Goal: Communication & Community: Answer question/provide support

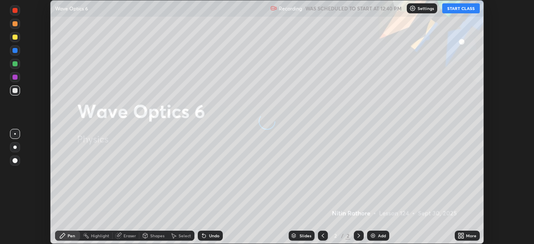
scroll to position [244, 534]
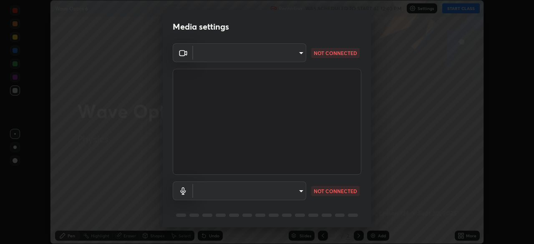
type input "6d46a3bbb121808cbb74c832f71dfccd0f2f4db2e0a8dcefa18edd627fde2ff4"
click at [291, 191] on body "Erase all Wave Optics 6 Recording WAS SCHEDULED TO START AT 12:40 PM Settings S…" at bounding box center [267, 122] width 534 height 244
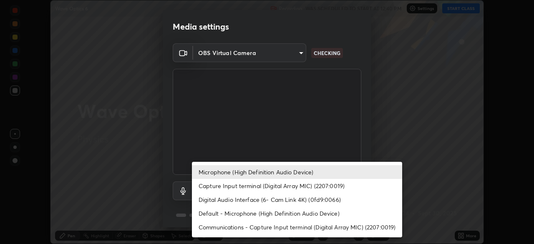
click at [280, 207] on li "Default - Microphone (High Definition Audio Device)" at bounding box center [297, 214] width 210 height 14
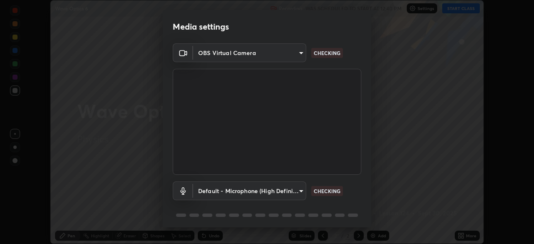
click at [273, 192] on body "Erase all Wave Optics 6 Recording WAS SCHEDULED TO START AT 12:40 PM Settings S…" at bounding box center [267, 122] width 534 height 244
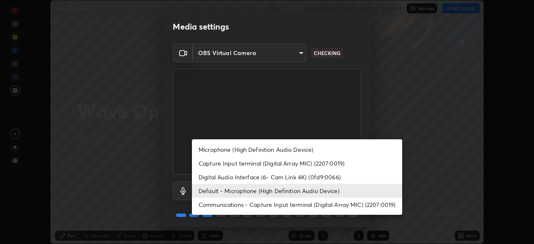
click at [261, 149] on li "Microphone (High Definition Audio Device)" at bounding box center [297, 150] width 210 height 14
type input "542551534069d815422f2d39fde6cbae80a89d9e5025ba2982a8294de1300f8f"
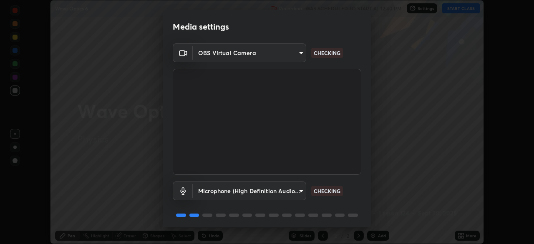
scroll to position [30, 0]
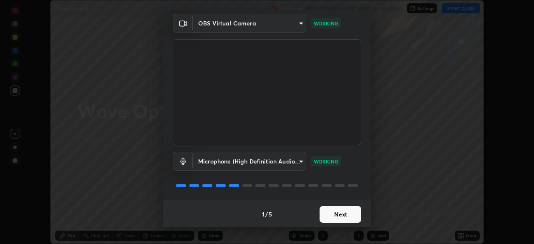
click at [349, 214] on button "Next" at bounding box center [341, 214] width 42 height 17
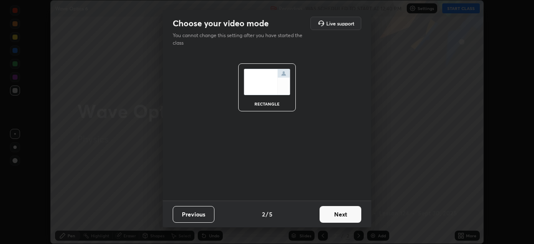
scroll to position [0, 0]
click at [350, 213] on button "Next" at bounding box center [341, 214] width 42 height 17
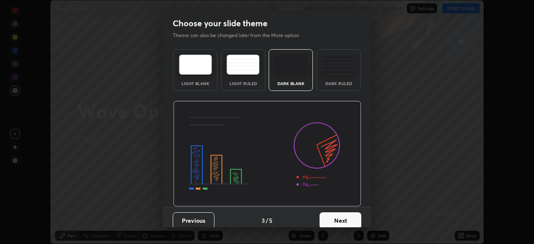
click at [353, 212] on button "Next" at bounding box center [341, 220] width 42 height 17
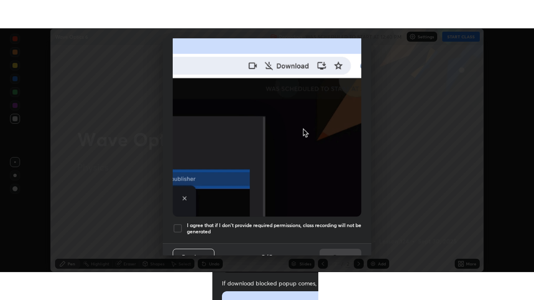
scroll to position [200, 0]
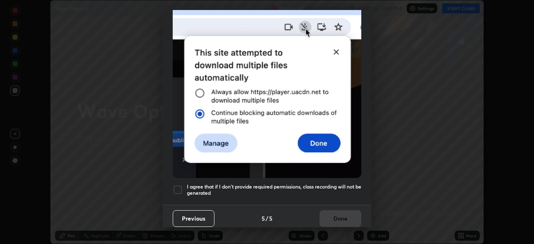
click at [337, 191] on h5 "I agree that if I don't provide required permissions, class recording will not …" at bounding box center [274, 190] width 174 height 13
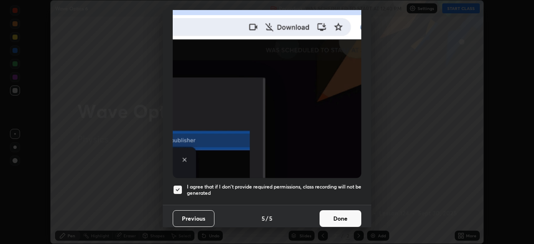
click at [338, 214] on button "Done" at bounding box center [341, 218] width 42 height 17
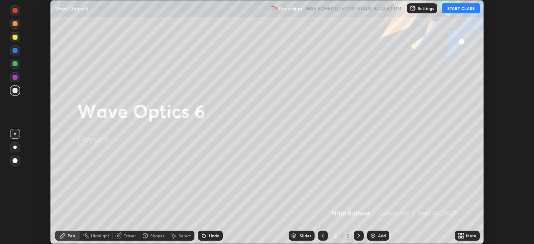
click at [462, 234] on icon at bounding box center [463, 234] width 2 height 2
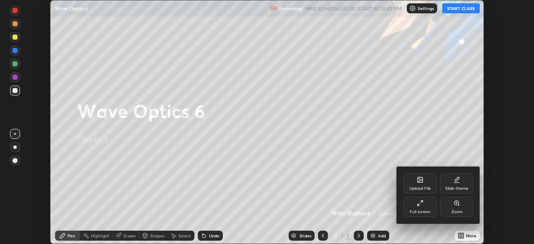
click at [418, 202] on icon at bounding box center [420, 203] width 7 height 7
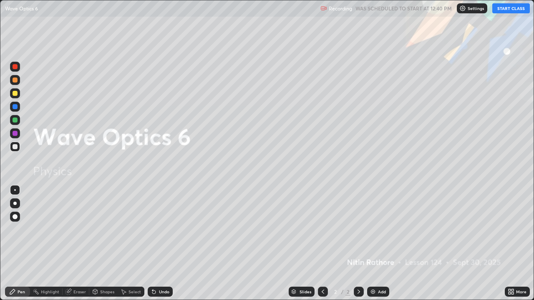
scroll to position [300, 534]
click at [501, 9] on button "START CLASS" at bounding box center [511, 8] width 38 height 10
click at [379, 244] on div "Add" at bounding box center [382, 292] width 8 height 4
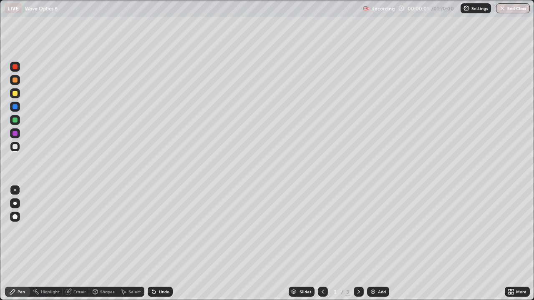
click at [15, 204] on div at bounding box center [14, 203] width 3 height 3
click at [106, 244] on div "Shapes" at bounding box center [107, 292] width 14 height 4
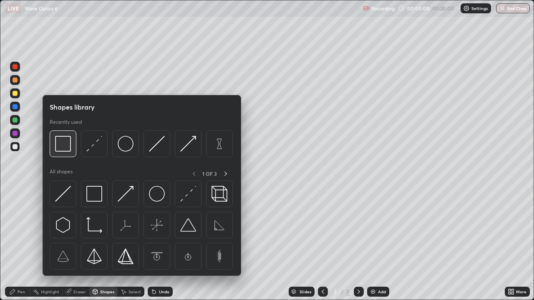
click at [68, 148] on img at bounding box center [63, 144] width 16 height 16
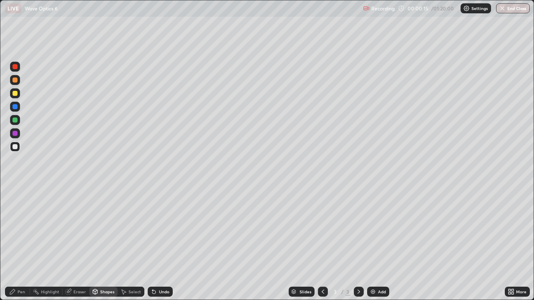
click at [78, 244] on div "Eraser" at bounding box center [79, 292] width 13 height 4
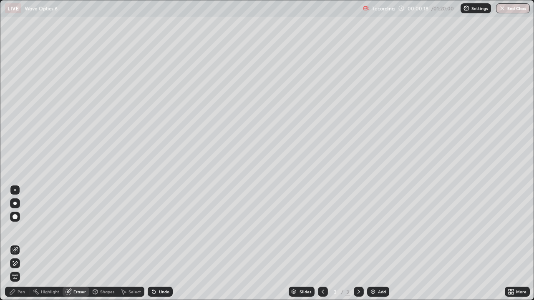
click at [103, 244] on div "Shapes" at bounding box center [107, 292] width 14 height 4
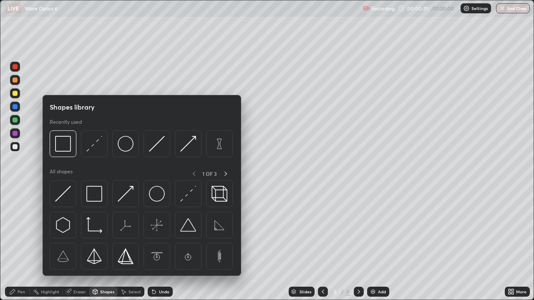
click at [23, 244] on div "Pen" at bounding box center [22, 292] width 8 height 4
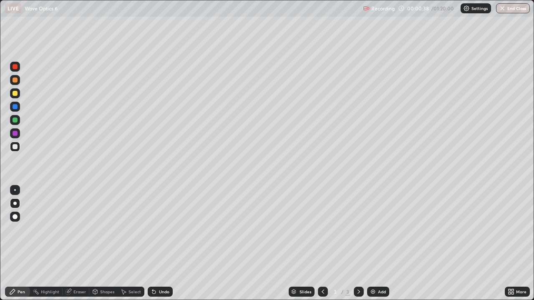
click at [101, 244] on div "Shapes" at bounding box center [107, 292] width 14 height 4
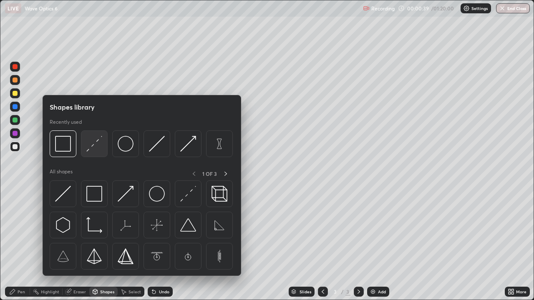
click at [98, 146] on img at bounding box center [94, 144] width 16 height 16
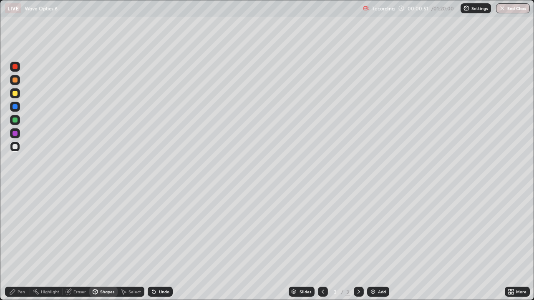
click at [13, 244] on icon at bounding box center [12, 292] width 5 height 5
click at [15, 94] on div at bounding box center [15, 93] width 5 height 5
click at [108, 244] on div "Shapes" at bounding box center [103, 292] width 28 height 10
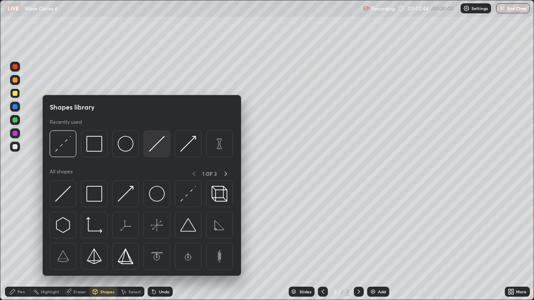
click at [159, 143] on img at bounding box center [157, 144] width 16 height 16
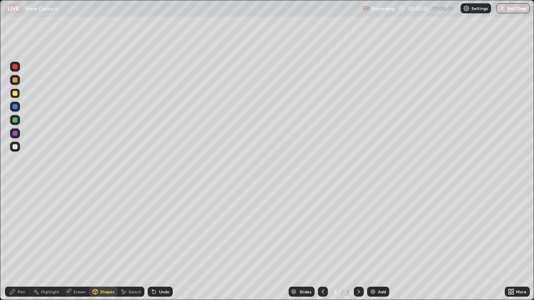
click at [21, 244] on div "Pen" at bounding box center [22, 292] width 8 height 4
click at [15, 148] on div at bounding box center [15, 146] width 5 height 5
click at [163, 244] on div "Undo" at bounding box center [164, 292] width 10 height 4
click at [161, 244] on div "Undo" at bounding box center [160, 292] width 25 height 10
click at [160, 244] on div "Undo" at bounding box center [160, 292] width 25 height 10
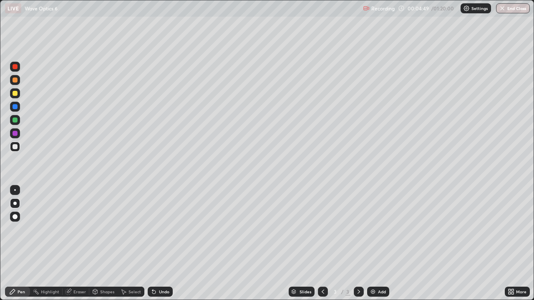
click at [376, 244] on div "Add" at bounding box center [378, 292] width 22 height 10
click at [105, 244] on div "Shapes" at bounding box center [107, 292] width 14 height 4
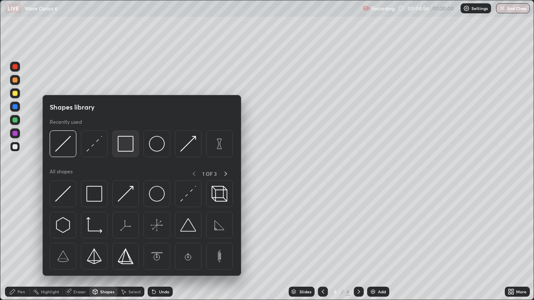
click at [124, 148] on img at bounding box center [126, 144] width 16 height 16
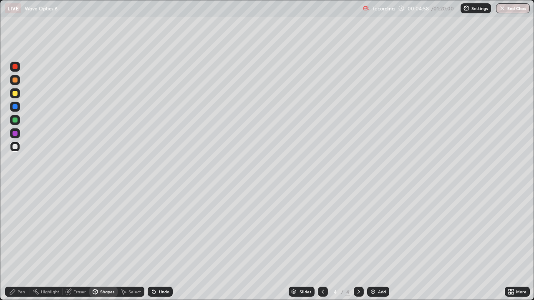
click at [80, 244] on div "Eraser" at bounding box center [76, 292] width 27 height 10
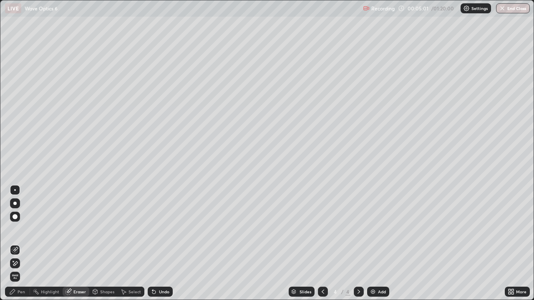
click at [21, 244] on div "Pen" at bounding box center [22, 292] width 8 height 4
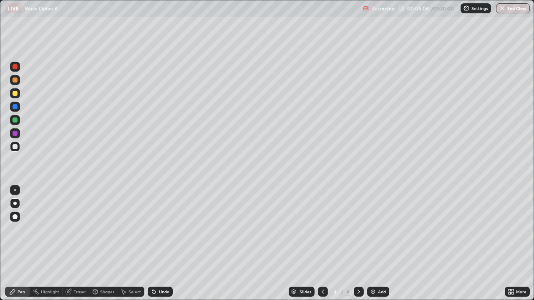
click at [106, 244] on div "Shapes" at bounding box center [107, 292] width 14 height 4
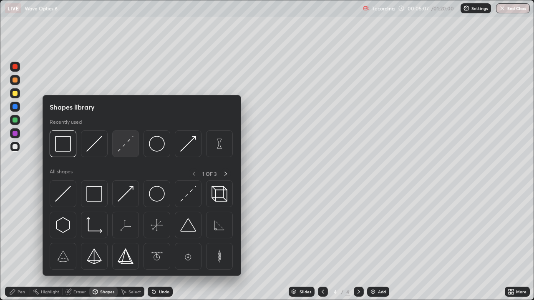
click at [127, 150] on img at bounding box center [126, 144] width 16 height 16
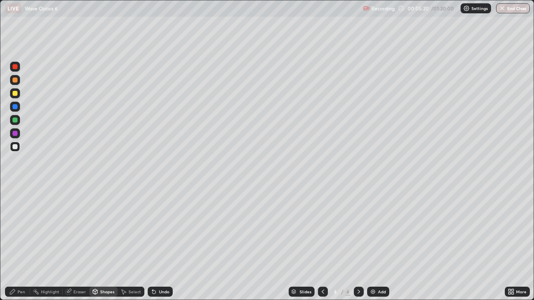
click at [18, 244] on div "Pen" at bounding box center [22, 292] width 8 height 4
click at [19, 121] on div at bounding box center [15, 120] width 10 height 10
click at [103, 244] on div "Shapes" at bounding box center [103, 292] width 28 height 10
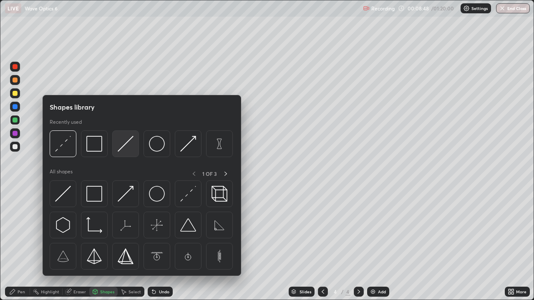
click at [131, 147] on img at bounding box center [126, 144] width 16 height 16
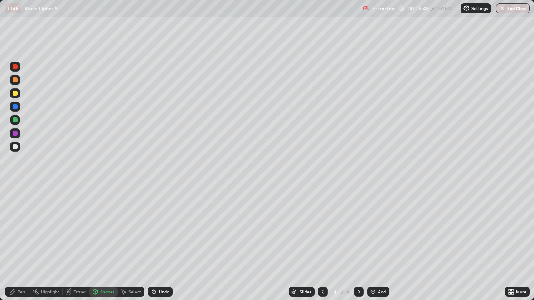
click at [15, 81] on div at bounding box center [15, 80] width 5 height 5
click at [16, 244] on div "Pen" at bounding box center [17, 292] width 25 height 10
click at [14, 147] on div at bounding box center [15, 146] width 5 height 5
click at [322, 244] on icon at bounding box center [323, 292] width 7 height 7
click at [358, 244] on icon at bounding box center [359, 292] width 7 height 7
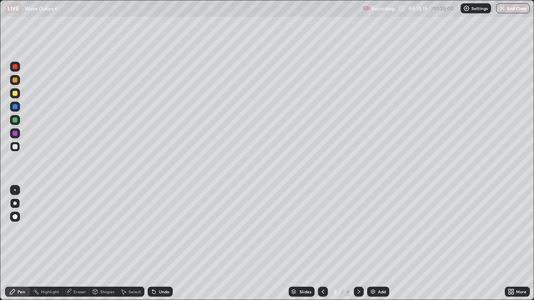
click at [161, 244] on div "Undo" at bounding box center [164, 292] width 10 height 4
click at [377, 244] on div "Add" at bounding box center [378, 292] width 22 height 10
click at [109, 244] on div "Shapes" at bounding box center [107, 292] width 14 height 4
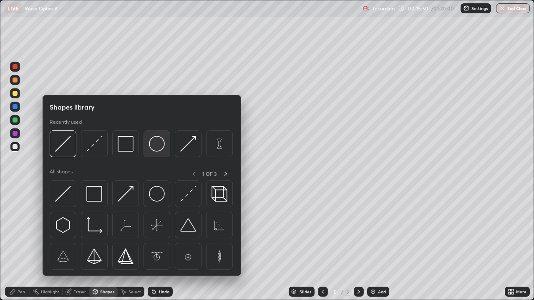
click at [158, 146] on img at bounding box center [157, 144] width 16 height 16
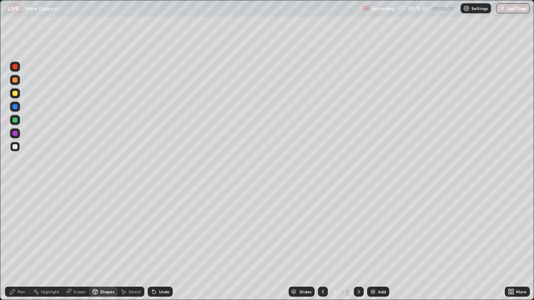
click at [97, 244] on icon at bounding box center [95, 292] width 5 height 5
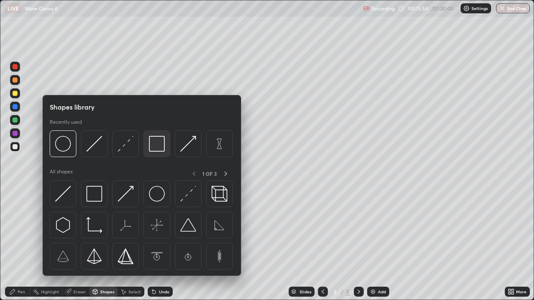
click at [158, 146] on img at bounding box center [157, 144] width 16 height 16
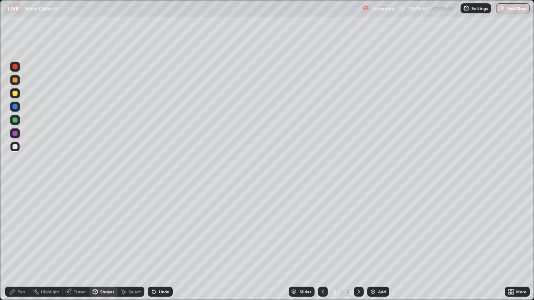
click at [71, 244] on icon at bounding box center [68, 292] width 7 height 7
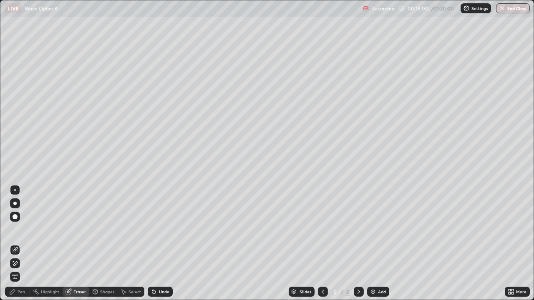
click at [20, 244] on div "Pen" at bounding box center [22, 292] width 8 height 4
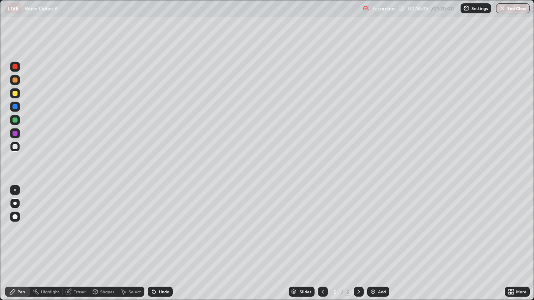
click at [101, 244] on div "Shapes" at bounding box center [107, 292] width 14 height 4
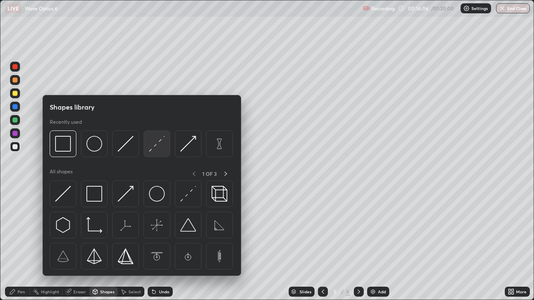
click at [156, 148] on img at bounding box center [157, 144] width 16 height 16
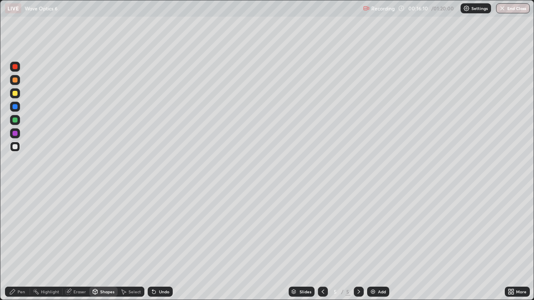
click at [16, 244] on div "Pen" at bounding box center [17, 292] width 25 height 10
click at [111, 244] on div "Shapes" at bounding box center [103, 292] width 28 height 10
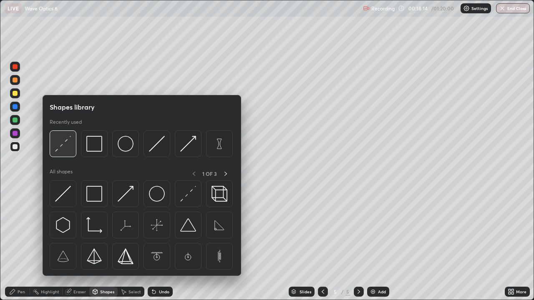
click at [76, 148] on div at bounding box center [63, 144] width 27 height 27
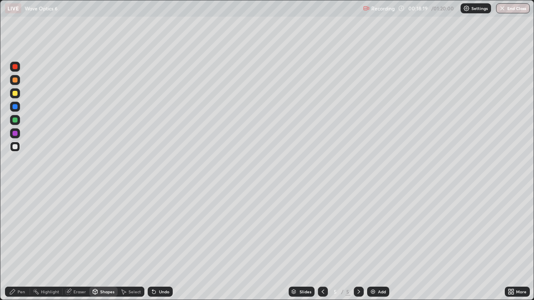
click at [21, 244] on div "Pen" at bounding box center [22, 292] width 8 height 4
click at [15, 94] on div at bounding box center [15, 93] width 5 height 5
click at [102, 244] on div "Shapes" at bounding box center [107, 292] width 14 height 4
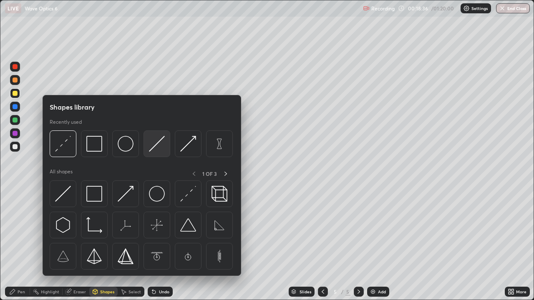
click at [154, 147] on img at bounding box center [157, 144] width 16 height 16
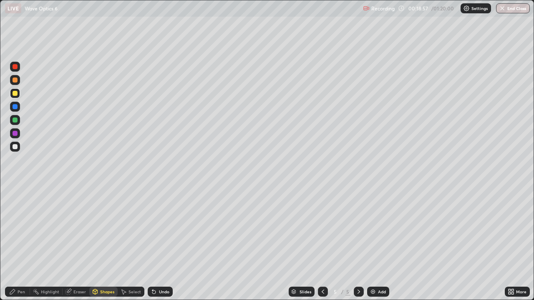
click at [163, 244] on div "Undo" at bounding box center [164, 292] width 10 height 4
click at [161, 244] on div "Undo" at bounding box center [164, 292] width 10 height 4
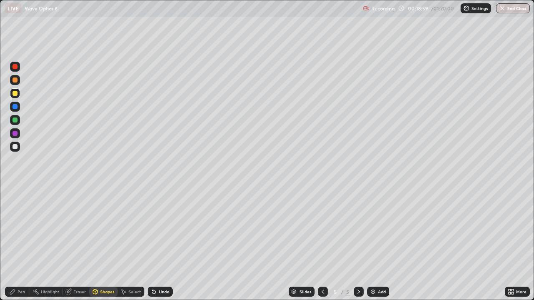
click at [161, 244] on div "Undo" at bounding box center [164, 292] width 10 height 4
click at [17, 244] on div "Pen" at bounding box center [17, 292] width 25 height 10
click at [103, 244] on div "Shapes" at bounding box center [107, 292] width 14 height 4
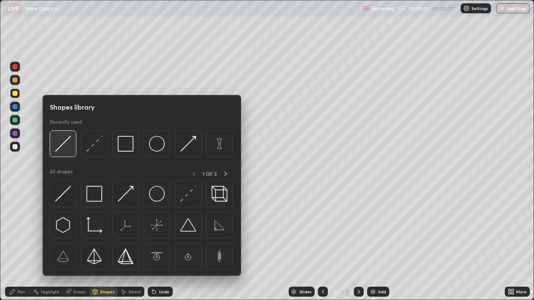
click at [63, 146] on img at bounding box center [63, 144] width 16 height 16
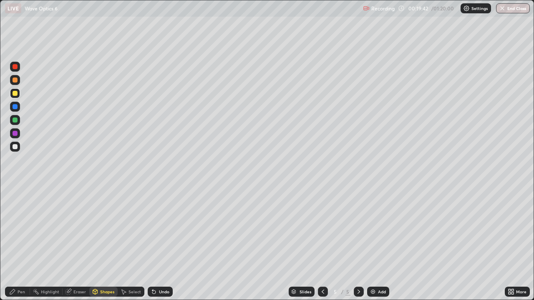
click at [158, 244] on div "Undo" at bounding box center [160, 292] width 25 height 10
click at [159, 244] on div "Undo" at bounding box center [160, 292] width 25 height 10
click at [161, 244] on div "Undo" at bounding box center [160, 292] width 25 height 10
click at [160, 244] on div "Undo" at bounding box center [164, 292] width 10 height 4
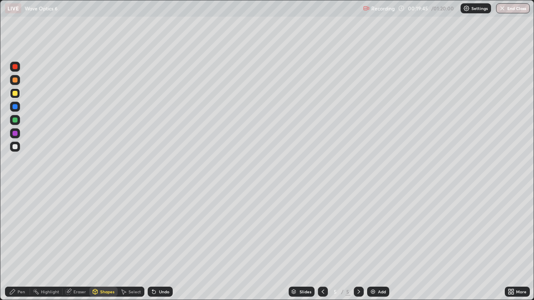
click at [162, 244] on div "Undo" at bounding box center [164, 292] width 10 height 4
click at [14, 244] on icon at bounding box center [12, 292] width 7 height 7
click at [75, 244] on div "Eraser" at bounding box center [79, 292] width 13 height 4
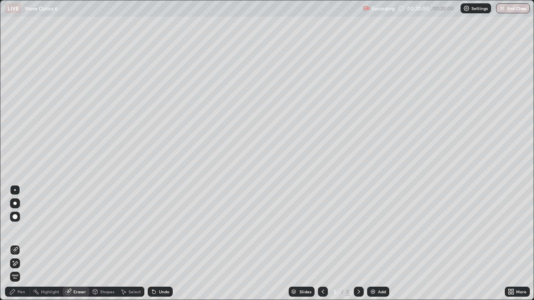
click at [16, 244] on div "Pen" at bounding box center [17, 292] width 25 height 10
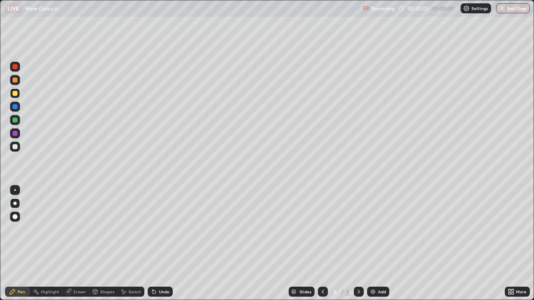
click at [106, 244] on div "Shapes" at bounding box center [103, 292] width 28 height 10
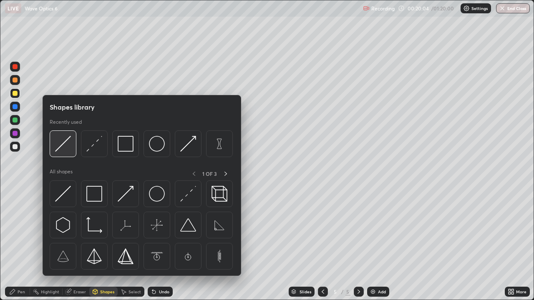
click at [63, 148] on img at bounding box center [63, 144] width 16 height 16
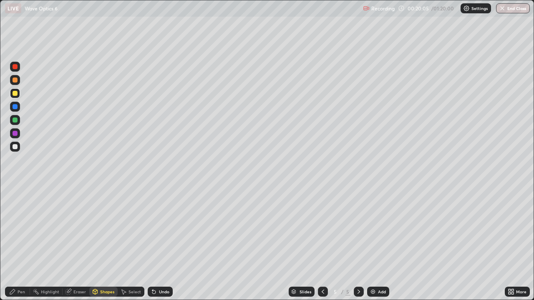
click at [14, 96] on div at bounding box center [15, 93] width 5 height 5
click at [161, 244] on div "Undo" at bounding box center [164, 292] width 10 height 4
click at [163, 244] on div "Undo" at bounding box center [164, 292] width 10 height 4
click at [18, 244] on div "Pen" at bounding box center [17, 292] width 25 height 10
click at [160, 244] on div "Undo" at bounding box center [164, 292] width 10 height 4
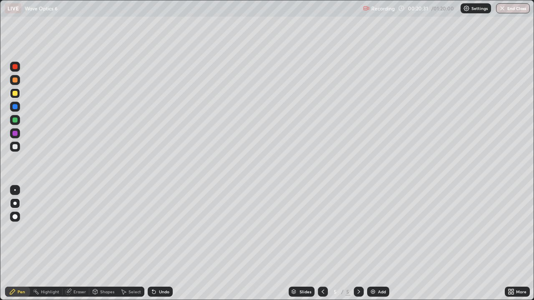
click at [161, 244] on div "Undo" at bounding box center [164, 292] width 10 height 4
click at [160, 244] on div "Undo" at bounding box center [164, 292] width 10 height 4
click at [14, 147] on div at bounding box center [15, 146] width 5 height 5
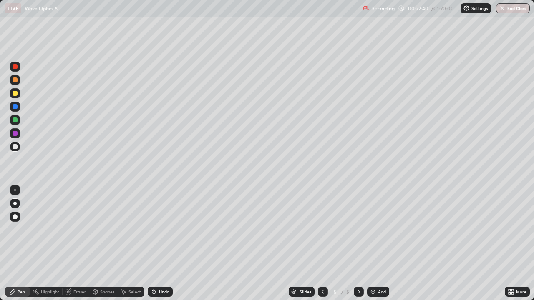
click at [16, 121] on div at bounding box center [15, 120] width 5 height 5
click at [99, 244] on div "Shapes" at bounding box center [103, 292] width 28 height 10
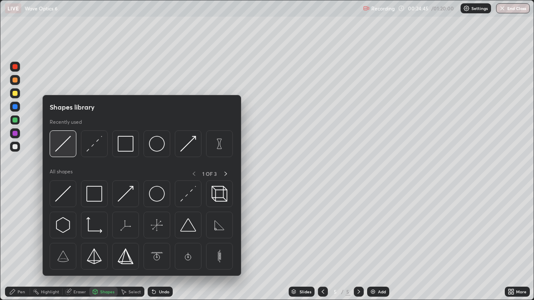
click at [62, 144] on img at bounding box center [63, 144] width 16 height 16
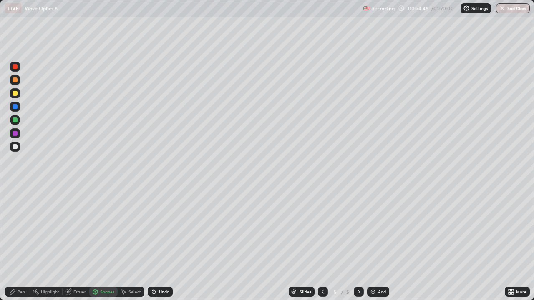
click at [15, 81] on div at bounding box center [15, 80] width 5 height 5
click at [19, 244] on div "Pen" at bounding box center [22, 292] width 8 height 4
click at [129, 244] on div "Select" at bounding box center [135, 292] width 13 height 4
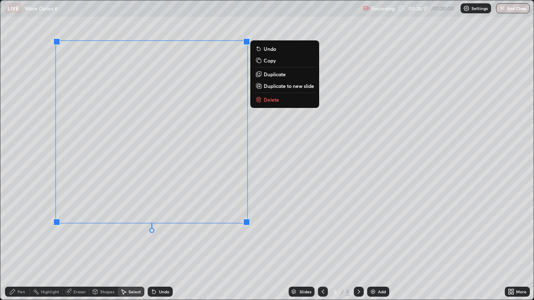
click at [18, 244] on div "Pen" at bounding box center [22, 292] width 8 height 4
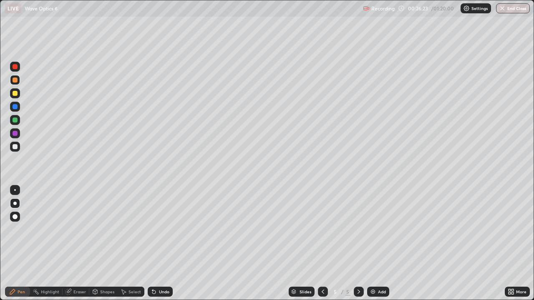
click at [12, 147] on div at bounding box center [15, 147] width 10 height 10
click at [103, 244] on div "Shapes" at bounding box center [107, 292] width 14 height 4
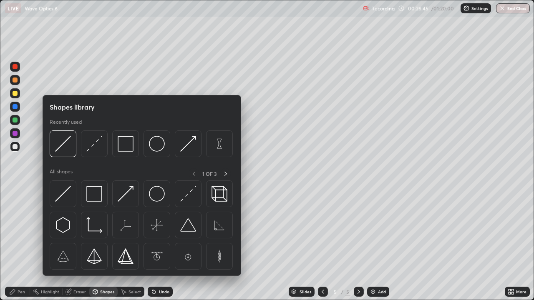
click at [162, 244] on div "Undo" at bounding box center [164, 292] width 10 height 4
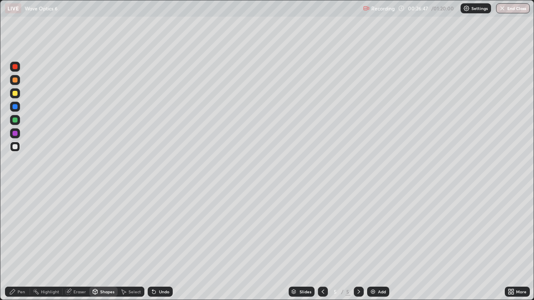
click at [159, 244] on div "Undo" at bounding box center [164, 292] width 10 height 4
click at [161, 244] on div "Undo" at bounding box center [164, 292] width 10 height 4
click at [162, 244] on div "Undo" at bounding box center [164, 292] width 10 height 4
click at [161, 244] on div "Undo" at bounding box center [160, 292] width 25 height 10
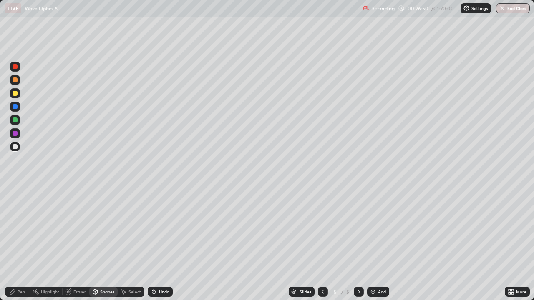
click at [106, 244] on div "Shapes" at bounding box center [107, 292] width 14 height 4
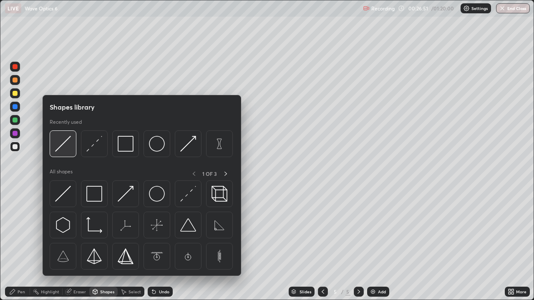
click at [68, 148] on img at bounding box center [63, 144] width 16 height 16
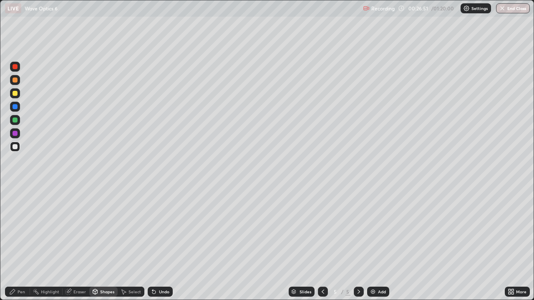
click at [15, 122] on div at bounding box center [15, 120] width 5 height 5
click at [107, 244] on div "Shapes" at bounding box center [107, 292] width 14 height 4
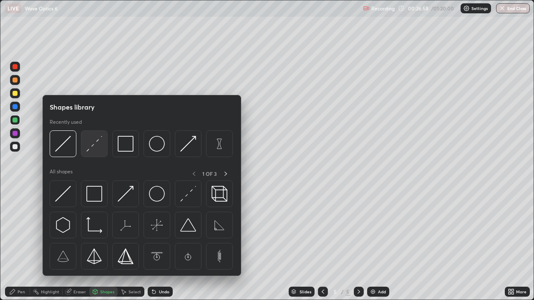
click at [101, 149] on img at bounding box center [94, 144] width 16 height 16
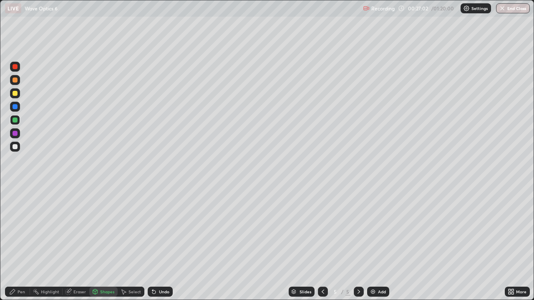
click at [18, 123] on div at bounding box center [15, 120] width 10 height 10
click at [163, 244] on div "Undo" at bounding box center [164, 292] width 10 height 4
click at [14, 134] on div at bounding box center [15, 133] width 5 height 5
click at [100, 244] on div "Shapes" at bounding box center [107, 292] width 14 height 4
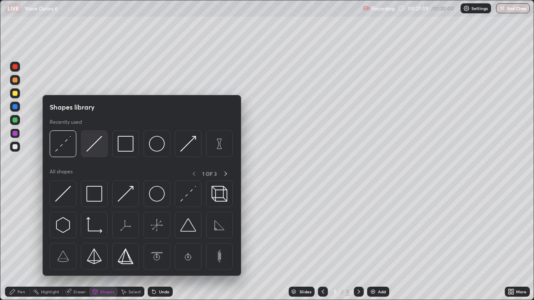
click at [90, 147] on img at bounding box center [94, 144] width 16 height 16
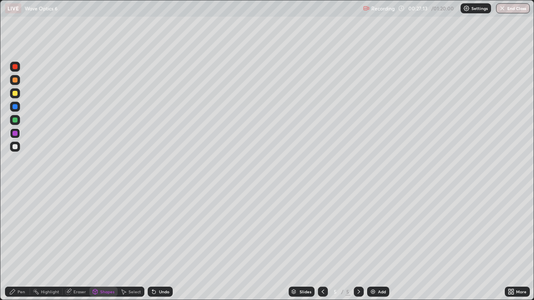
click at [15, 244] on icon at bounding box center [12, 292] width 7 height 7
click at [15, 150] on div at bounding box center [15, 147] width 10 height 10
click at [165, 244] on div "Undo" at bounding box center [160, 292] width 25 height 10
click at [78, 244] on div "Eraser" at bounding box center [79, 292] width 13 height 4
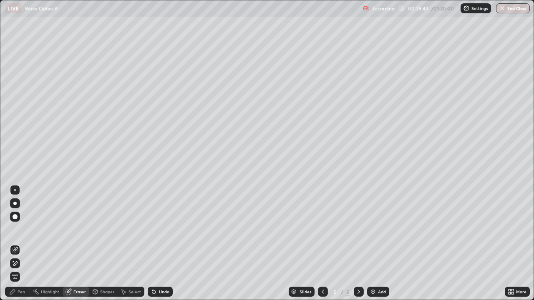
click at [161, 244] on div "Undo" at bounding box center [164, 292] width 10 height 4
click at [27, 244] on div "Pen" at bounding box center [17, 292] width 25 height 10
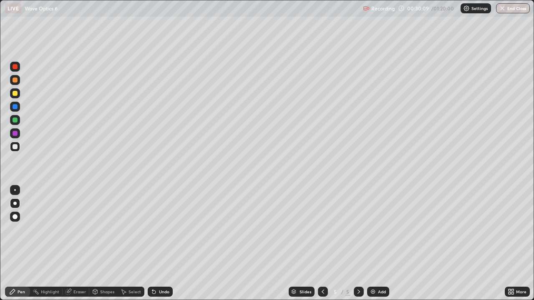
click at [13, 80] on div at bounding box center [15, 80] width 5 height 5
click at [107, 244] on div "Shapes" at bounding box center [107, 292] width 14 height 4
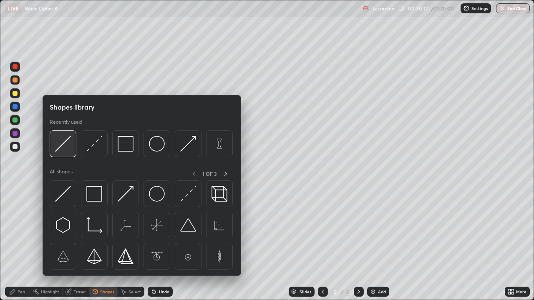
click at [70, 146] on img at bounding box center [63, 144] width 16 height 16
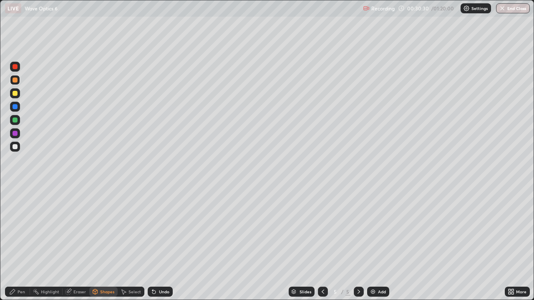
click at [18, 244] on div "Pen" at bounding box center [22, 292] width 8 height 4
click at [161, 244] on div "Undo" at bounding box center [164, 292] width 10 height 4
click at [162, 244] on div "Undo" at bounding box center [164, 292] width 10 height 4
click at [164, 244] on div "Undo" at bounding box center [164, 292] width 10 height 4
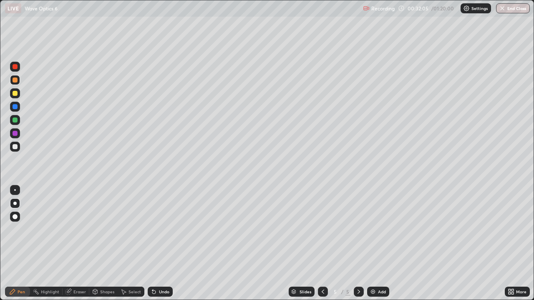
click at [14, 68] on div at bounding box center [15, 66] width 5 height 5
click at [103, 244] on div "Shapes" at bounding box center [107, 292] width 14 height 4
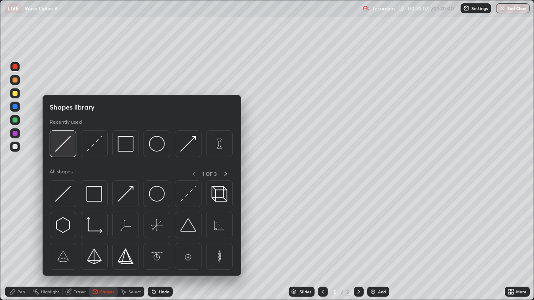
click at [65, 149] on img at bounding box center [63, 144] width 16 height 16
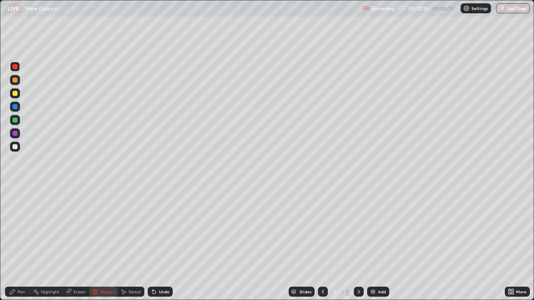
click at [98, 244] on icon at bounding box center [95, 292] width 7 height 7
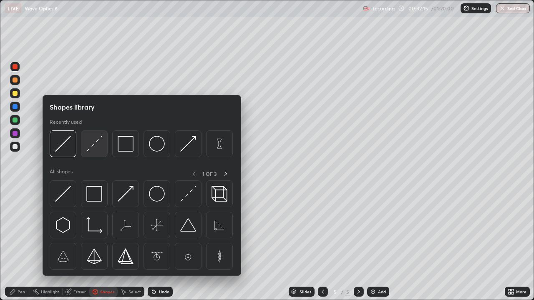
click at [97, 144] on img at bounding box center [94, 144] width 16 height 16
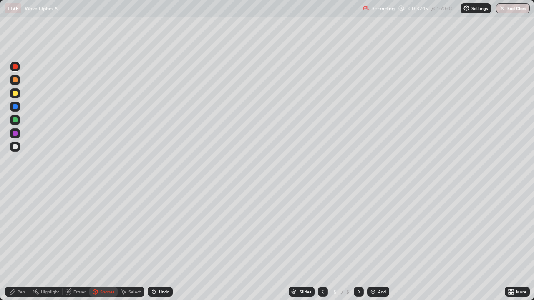
click at [16, 135] on div at bounding box center [15, 133] width 5 height 5
click at [16, 108] on div at bounding box center [15, 106] width 5 height 5
click at [14, 108] on div at bounding box center [15, 106] width 5 height 5
click at [16, 66] on div at bounding box center [15, 66] width 5 height 5
click at [164, 244] on div "Undo" at bounding box center [164, 292] width 10 height 4
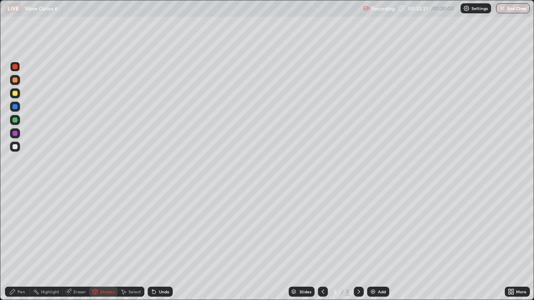
click at [16, 244] on div "Pen" at bounding box center [17, 292] width 25 height 10
click at [14, 148] on div at bounding box center [15, 146] width 5 height 5
click at [14, 68] on div at bounding box center [15, 66] width 5 height 5
click at [14, 121] on div at bounding box center [15, 120] width 5 height 5
click at [11, 149] on div at bounding box center [15, 147] width 10 height 10
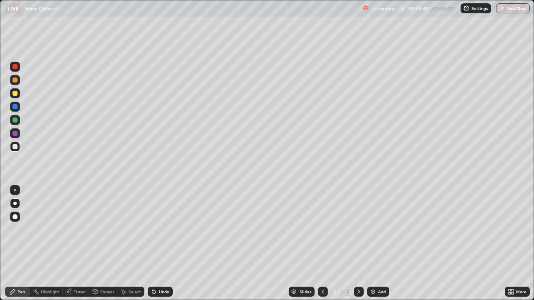
click at [159, 244] on div "Undo" at bounding box center [164, 292] width 10 height 4
click at [156, 244] on div "Undo" at bounding box center [160, 292] width 25 height 10
click at [15, 123] on div at bounding box center [15, 120] width 10 height 10
click at [16, 148] on div at bounding box center [15, 146] width 5 height 5
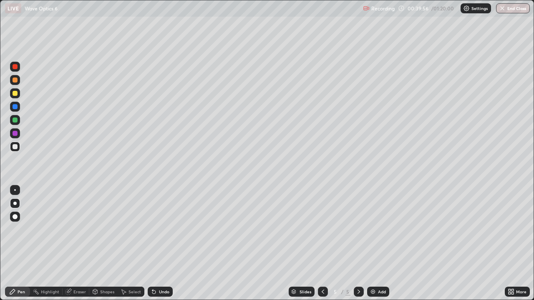
click at [381, 244] on div "Add" at bounding box center [382, 292] width 8 height 4
click at [14, 122] on div at bounding box center [15, 120] width 5 height 5
click at [322, 244] on icon at bounding box center [323, 292] width 3 height 4
click at [359, 244] on icon at bounding box center [359, 292] width 7 height 7
click at [321, 244] on icon at bounding box center [323, 292] width 7 height 7
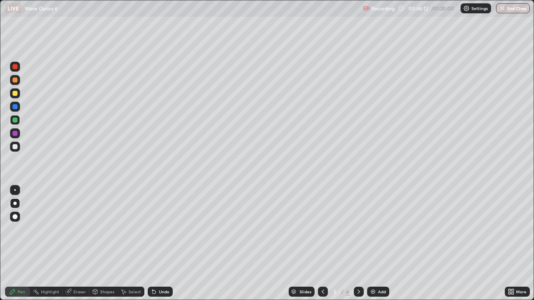
click at [17, 146] on div at bounding box center [15, 146] width 5 height 5
click at [362, 244] on div at bounding box center [359, 292] width 10 height 17
click at [379, 244] on div "Add" at bounding box center [382, 292] width 8 height 4
click at [106, 244] on div "Shapes" at bounding box center [103, 292] width 28 height 10
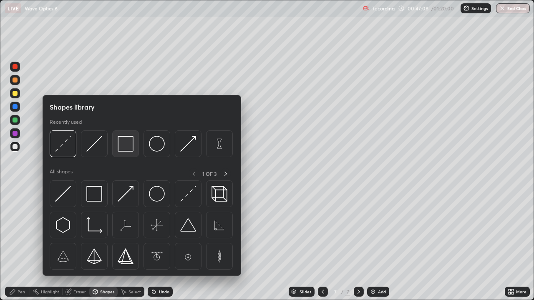
click at [129, 147] on img at bounding box center [126, 144] width 16 height 16
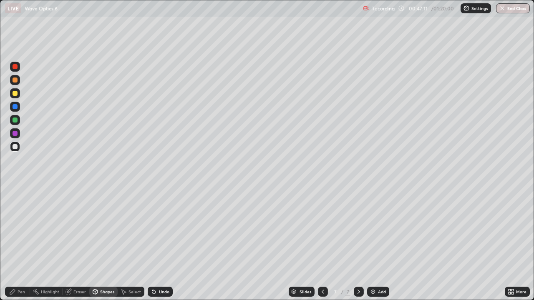
click at [164, 244] on div "Undo" at bounding box center [160, 292] width 25 height 10
click at [105, 244] on div "Shapes" at bounding box center [107, 292] width 14 height 4
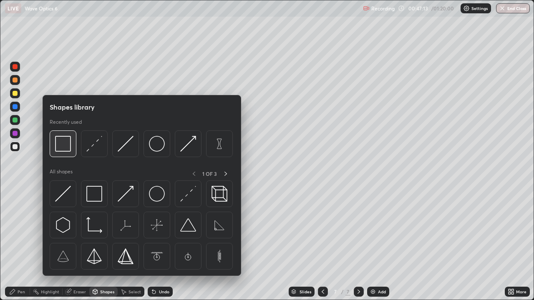
click at [66, 148] on img at bounding box center [63, 144] width 16 height 16
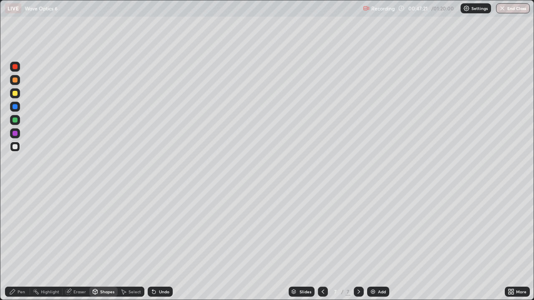
click at [79, 244] on div "Eraser" at bounding box center [79, 292] width 13 height 4
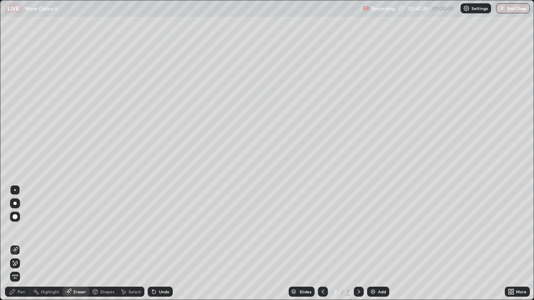
click at [159, 244] on div "Undo" at bounding box center [160, 292] width 25 height 10
click at [160, 244] on div "Undo" at bounding box center [164, 292] width 10 height 4
click at [21, 244] on div "Pen" at bounding box center [22, 292] width 8 height 4
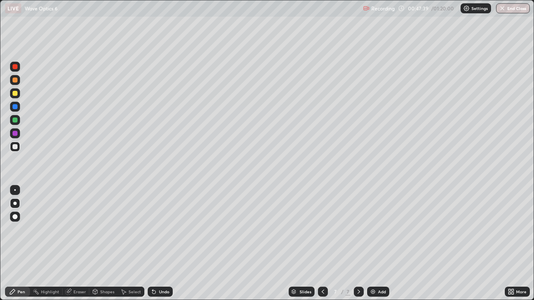
click at [109, 244] on div "Shapes" at bounding box center [107, 292] width 14 height 4
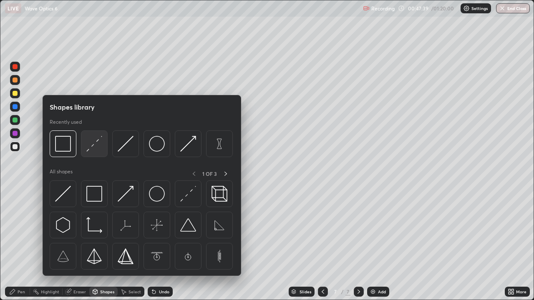
click at [93, 151] on img at bounding box center [94, 144] width 16 height 16
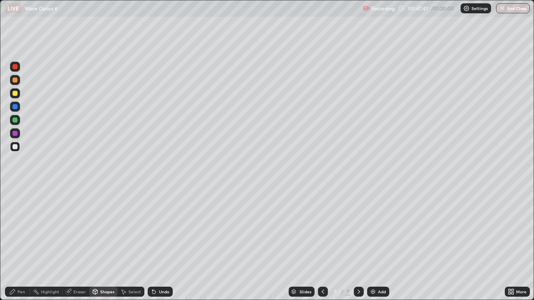
click at [14, 244] on icon at bounding box center [12, 292] width 5 height 5
click at [17, 97] on div at bounding box center [15, 93] width 10 height 10
click at [100, 244] on div "Shapes" at bounding box center [107, 292] width 14 height 4
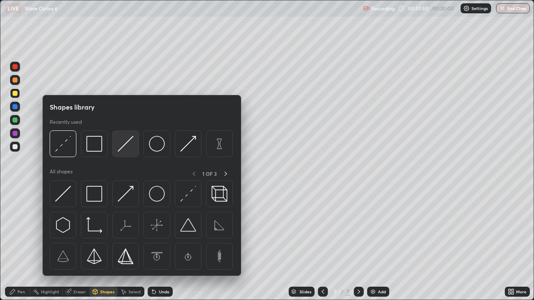
click at [129, 145] on img at bounding box center [126, 144] width 16 height 16
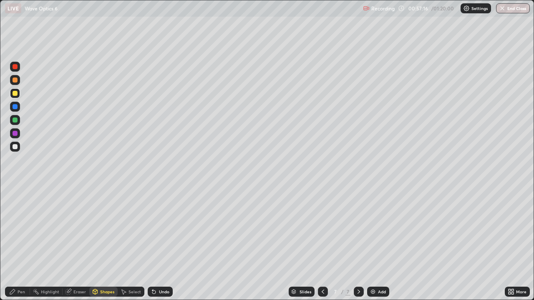
click at [22, 244] on div "Pen" at bounding box center [22, 292] width 8 height 4
click at [18, 149] on div at bounding box center [15, 147] width 10 height 10
click at [372, 244] on img at bounding box center [373, 292] width 7 height 7
click at [320, 244] on icon at bounding box center [323, 292] width 7 height 7
click at [322, 244] on icon at bounding box center [323, 292] width 3 height 4
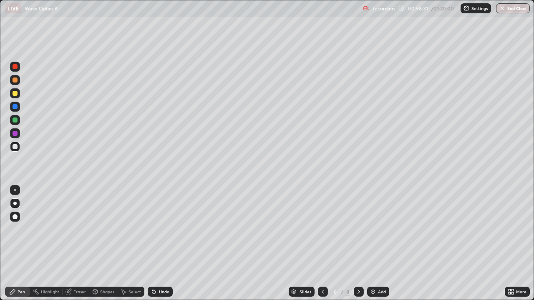
click at [357, 244] on icon at bounding box center [359, 292] width 7 height 7
click at [358, 244] on icon at bounding box center [359, 292] width 7 height 7
click at [107, 244] on div "Shapes" at bounding box center [107, 292] width 14 height 4
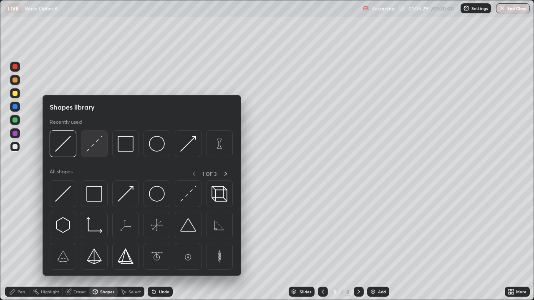
click at [96, 147] on img at bounding box center [94, 144] width 16 height 16
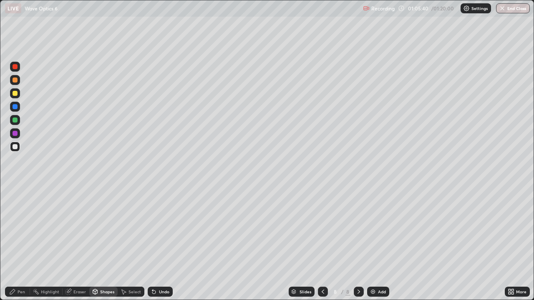
click at [13, 95] on div at bounding box center [15, 93] width 5 height 5
click at [15, 244] on icon at bounding box center [12, 292] width 5 height 5
click at [15, 121] on div at bounding box center [15, 120] width 5 height 5
click at [14, 95] on div at bounding box center [15, 93] width 5 height 5
click at [106, 244] on div "Shapes" at bounding box center [107, 292] width 14 height 4
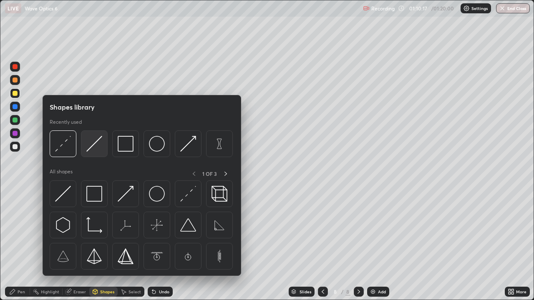
click at [97, 148] on img at bounding box center [94, 144] width 16 height 16
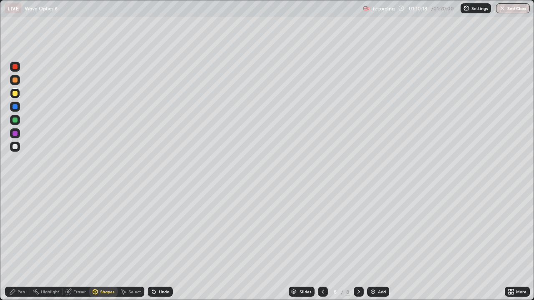
click at [15, 134] on div at bounding box center [15, 133] width 5 height 5
click at [17, 244] on div "Pen" at bounding box center [17, 292] width 25 height 10
click at [156, 244] on icon at bounding box center [154, 292] width 7 height 7
click at [158, 244] on div "Undo" at bounding box center [160, 292] width 25 height 10
click at [17, 244] on div "Pen" at bounding box center [17, 292] width 25 height 10
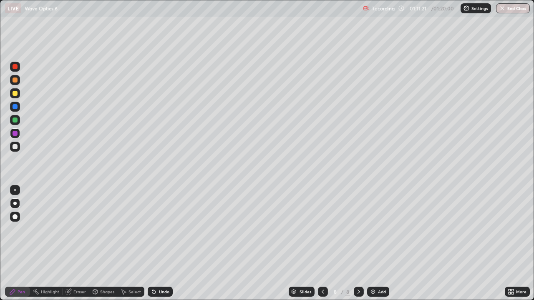
click at [101, 244] on div "Shapes" at bounding box center [103, 292] width 28 height 10
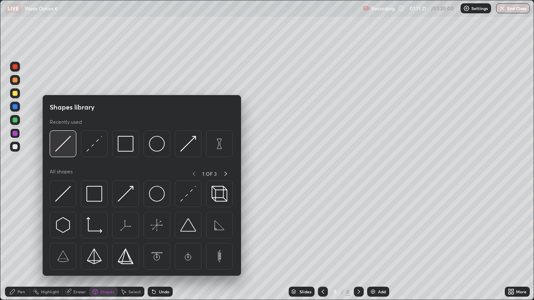
click at [64, 151] on img at bounding box center [63, 144] width 16 height 16
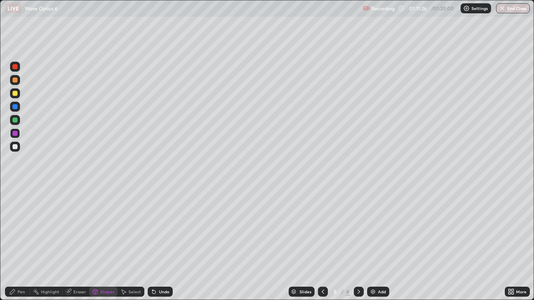
click at [161, 244] on div "Undo" at bounding box center [164, 292] width 10 height 4
click at [159, 244] on div "Undo" at bounding box center [164, 292] width 10 height 4
click at [160, 244] on div "Undo" at bounding box center [164, 292] width 10 height 4
click at [20, 244] on div "Pen" at bounding box center [17, 292] width 25 height 10
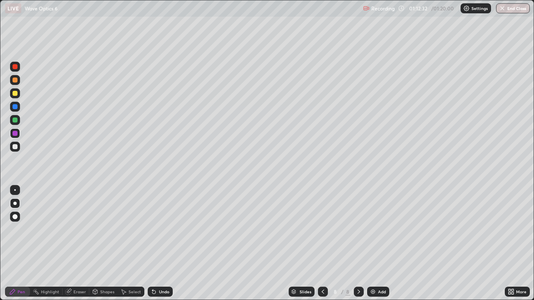
click at [13, 149] on div at bounding box center [15, 146] width 5 height 5
click at [104, 244] on div "Shapes" at bounding box center [103, 292] width 28 height 10
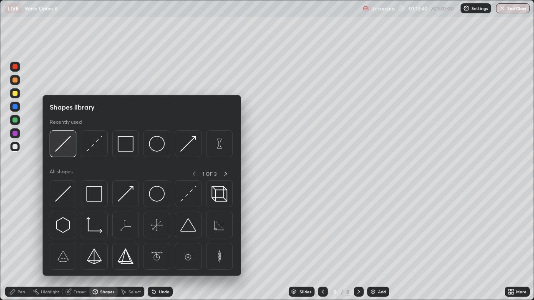
click at [66, 151] on img at bounding box center [63, 144] width 16 height 16
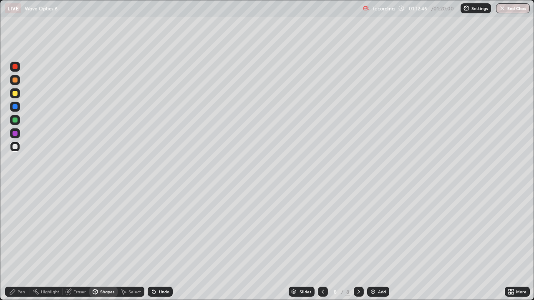
click at [23, 244] on div "Pen" at bounding box center [22, 292] width 8 height 4
click at [15, 147] on div at bounding box center [15, 146] width 5 height 5
click at [506, 10] on button "End Class" at bounding box center [513, 8] width 34 height 10
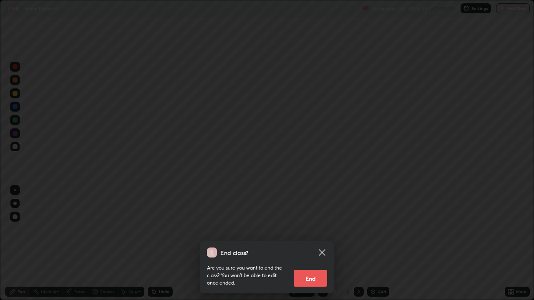
click at [309, 244] on button "End" at bounding box center [310, 278] width 33 height 17
